Goal: Transaction & Acquisition: Purchase product/service

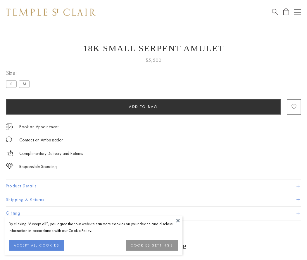
scroll to position [2, 0]
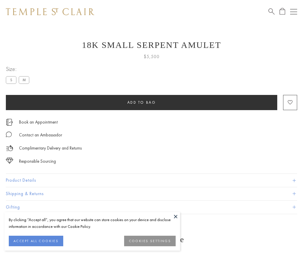
click at [141, 102] on span "Add to bag" at bounding box center [141, 102] width 29 height 5
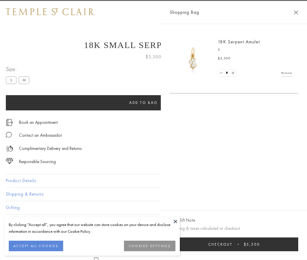
click at [238, 244] on button "Checkout $5,500" at bounding box center [234, 244] width 129 height 14
